Goal: Task Accomplishment & Management: Use online tool/utility

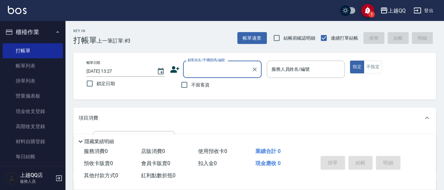
scroll to position [90, 0]
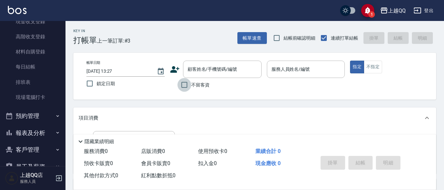
drag, startPoint x: 185, startPoint y: 85, endPoint x: 204, endPoint y: 78, distance: 20.0
click at [185, 85] on input "不留客資" at bounding box center [185, 85] width 14 height 14
checkbox input "true"
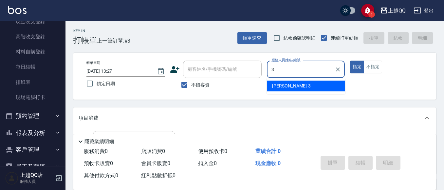
type input "佩怡-3"
type button "true"
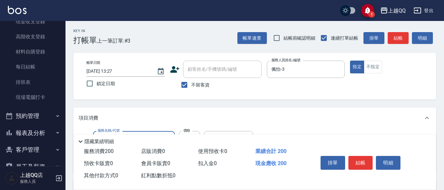
type input "洗髮(101)"
type input "250"
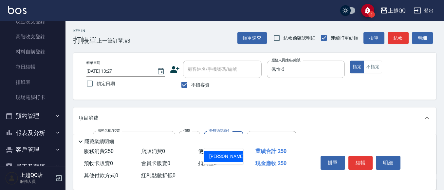
type input "佩怡-3"
type input "指定單剪(203)"
type input "350"
click at [356, 157] on button "結帳" at bounding box center [361, 163] width 25 height 14
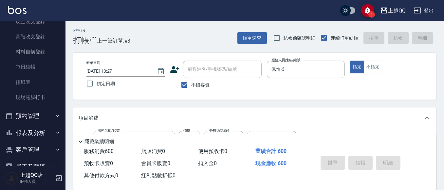
type input "[DATE] 14:18"
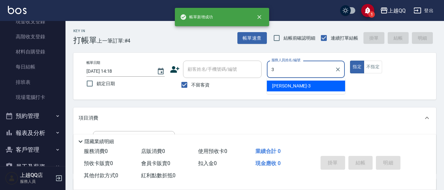
type input "佩怡-3"
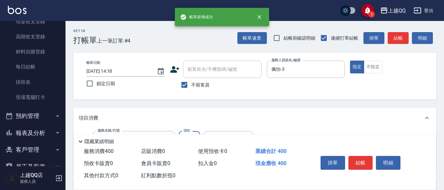
type input "指定單剪(203)"
type input "350"
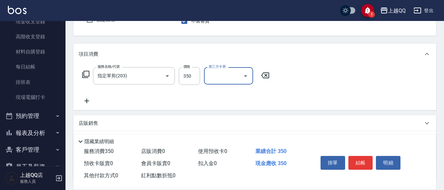
scroll to position [66, 0]
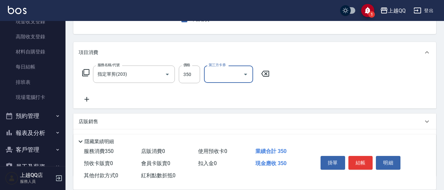
click at [365, 162] on button "結帳" at bounding box center [361, 163] width 25 height 14
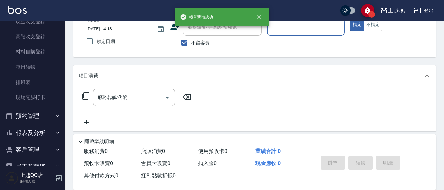
scroll to position [31, 0]
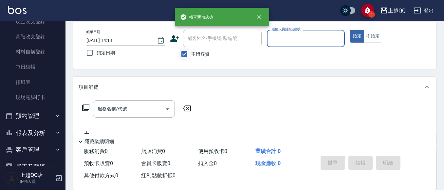
click at [187, 56] on input "不留客資" at bounding box center [185, 54] width 14 height 14
checkbox input "false"
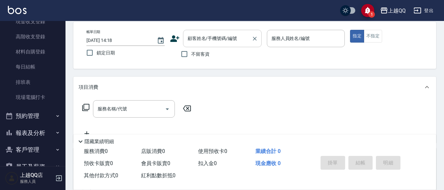
drag, startPoint x: 201, startPoint y: 38, endPoint x: 207, endPoint y: 40, distance: 5.9
click at [202, 38] on input "顧客姓名/手機號碼/編號" at bounding box center [217, 38] width 63 height 11
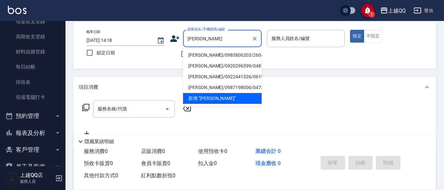
click at [211, 56] on li "[PERSON_NAME]/0983806203/2604" at bounding box center [222, 55] width 79 height 11
type input "[PERSON_NAME]/0983806203/2604"
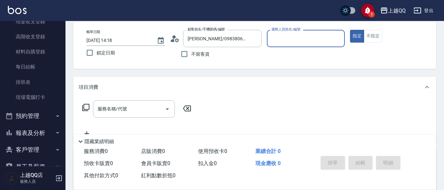
type input "佩怡-3"
click at [140, 98] on div "項目消費 服務名稱/代號 服務名稱/代號" at bounding box center [254, 110] width 363 height 66
drag, startPoint x: 143, startPoint y: 107, endPoint x: 158, endPoint y: 110, distance: 15.0
click at [145, 110] on input "服務名稱/代號" at bounding box center [129, 108] width 66 height 11
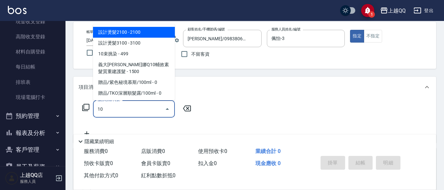
type input "1"
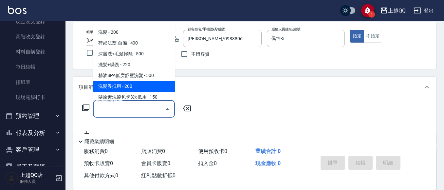
click at [88, 105] on icon at bounding box center [86, 108] width 8 height 8
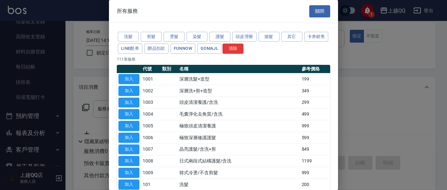
click at [183, 36] on button "燙髮" at bounding box center [174, 37] width 21 height 10
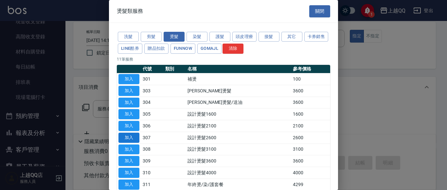
drag, startPoint x: 127, startPoint y: 137, endPoint x: 183, endPoint y: 113, distance: 61.2
click at [128, 137] on button "加入" at bounding box center [129, 138] width 21 height 10
type input "設計燙髮2600(307)"
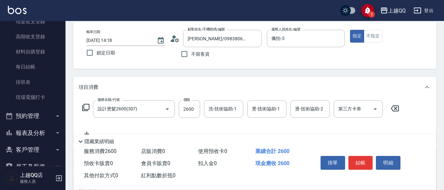
click at [215, 111] on div "洗-技術協助-1 洗-技術協助-1" at bounding box center [223, 108] width 39 height 17
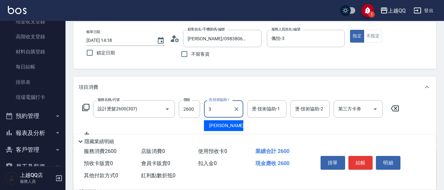
type input "佩怡-3"
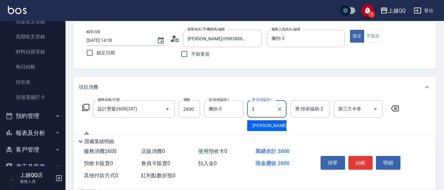
type input "佩怡-3"
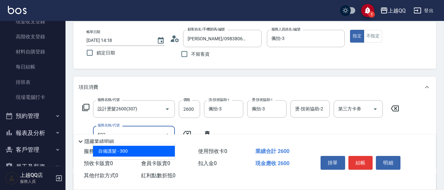
type input "自備護髮(502)"
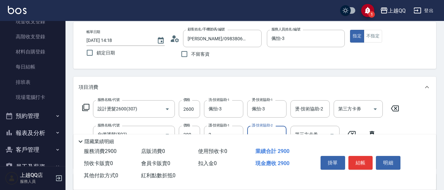
type input "佩怡-3"
click at [352, 158] on button "結帳" at bounding box center [361, 163] width 25 height 14
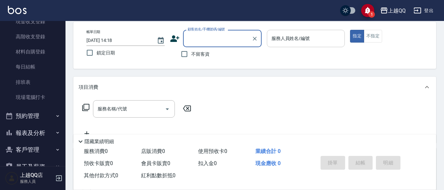
scroll to position [10, 0]
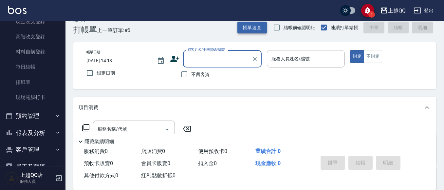
click at [265, 26] on button "帳單速查" at bounding box center [251, 28] width 29 height 12
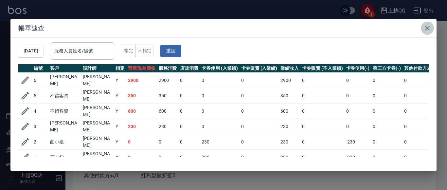
click at [427, 29] on icon "button" at bounding box center [428, 28] width 5 height 5
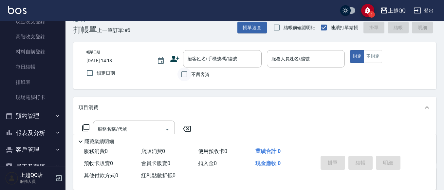
click at [183, 73] on input "不留客資" at bounding box center [185, 74] width 14 height 14
checkbox input "true"
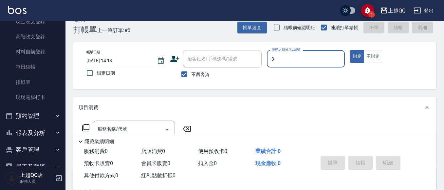
type input "佩怡-3"
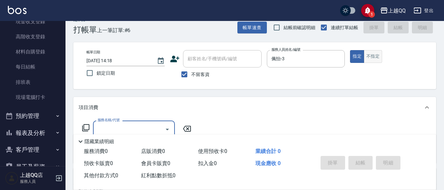
click at [376, 54] on button "不指定" at bounding box center [373, 56] width 18 height 13
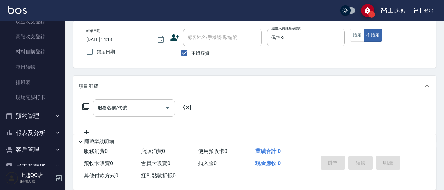
scroll to position [43, 0]
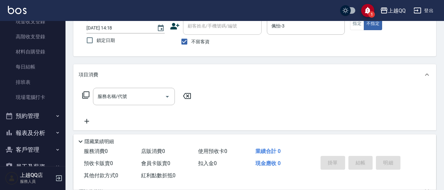
click at [123, 96] on div "服務名稱/代號 服務名稱/代號" at bounding box center [134, 96] width 82 height 17
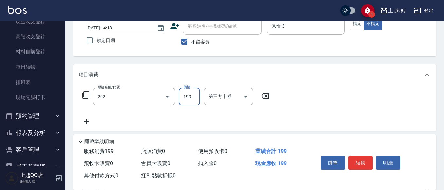
type input "不指定單剪(202)"
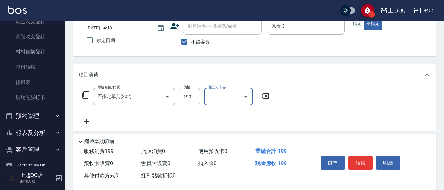
click at [366, 157] on button "結帳" at bounding box center [361, 163] width 25 height 14
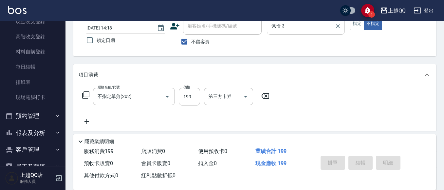
type input "[DATE] 14:19"
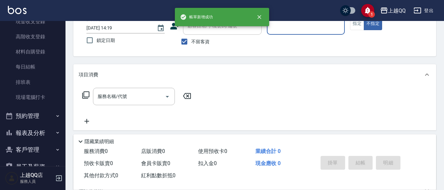
scroll to position [10, 0]
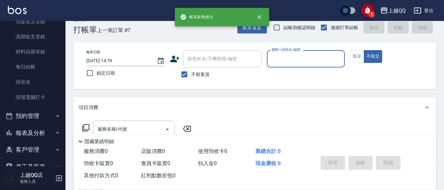
drag, startPoint x: 181, startPoint y: 77, endPoint x: 197, endPoint y: 63, distance: 21.6
click at [181, 77] on input "不留客資" at bounding box center [185, 74] width 14 height 14
checkbox input "false"
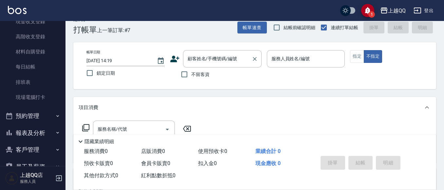
click at [204, 59] on div "顧客姓名/手機號碼/編號 顧客姓名/手機號碼/編號" at bounding box center [222, 58] width 79 height 17
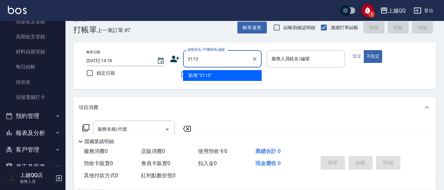
type input "3113"
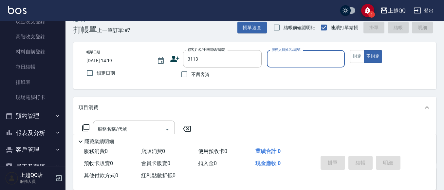
click at [364, 50] on button "不指定" at bounding box center [373, 56] width 18 height 13
type button "false"
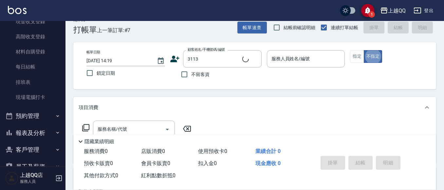
type input "[PERSON_NAME]/0910887186/3113"
type input "佩怡-3"
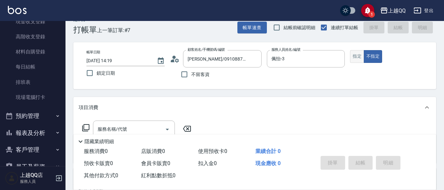
click at [358, 59] on button "指定" at bounding box center [357, 56] width 14 height 13
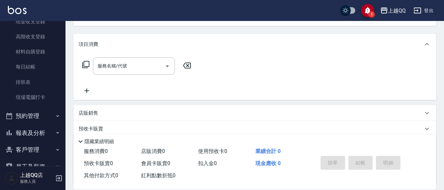
scroll to position [76, 0]
click at [104, 57] on div "服務名稱/代號" at bounding box center [134, 63] width 82 height 17
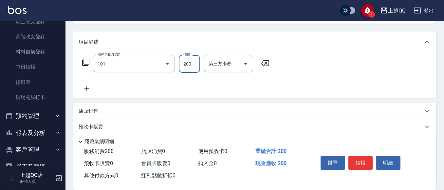
type input "洗髮(101)"
type input "230"
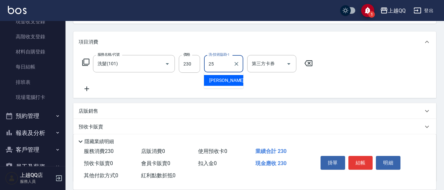
type input "[PERSON_NAME]-25"
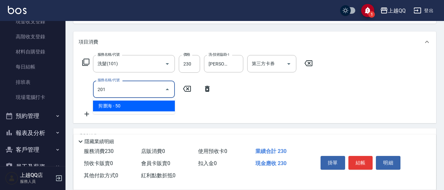
type input "剪瀏海(201)"
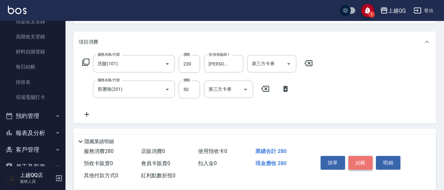
click at [359, 162] on button "結帳" at bounding box center [361, 163] width 25 height 14
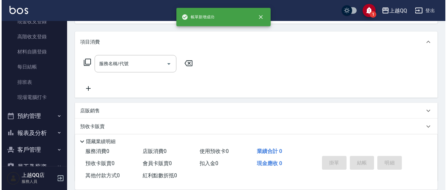
scroll to position [0, 0]
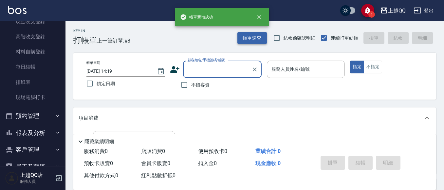
click at [261, 37] on button "帳單速查" at bounding box center [251, 38] width 29 height 12
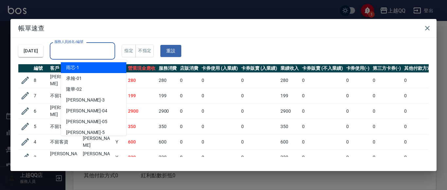
click at [103, 51] on input "服務人員姓名/編號" at bounding box center [83, 50] width 60 height 11
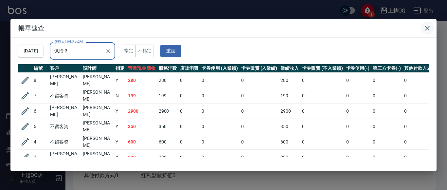
type input "佩怡-3"
click at [432, 29] on button "button" at bounding box center [427, 28] width 13 height 13
